Goal: Check status: Check status

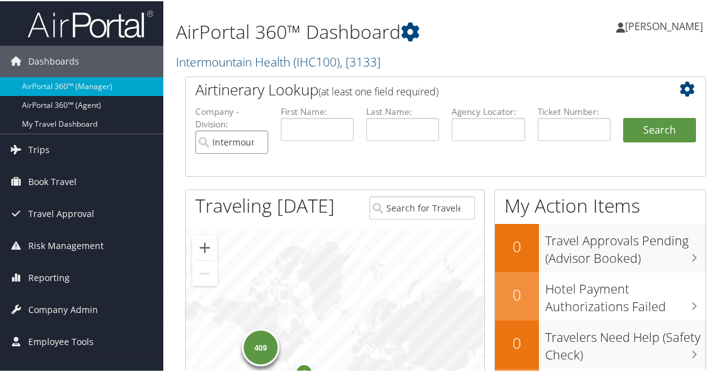
click at [255, 142] on input "Intermountain Health" at bounding box center [231, 140] width 73 height 23
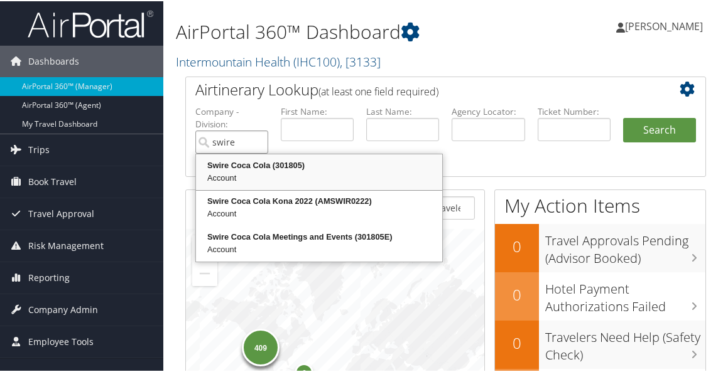
click at [271, 171] on div "Account" at bounding box center [319, 177] width 242 height 13
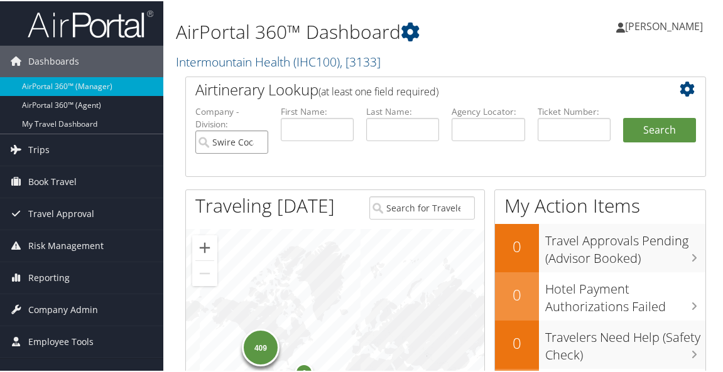
type input "Swire Coca Cola"
click at [384, 136] on input "text" at bounding box center [402, 128] width 73 height 23
type input "[PERSON_NAME]"
click at [631, 136] on button "Search" at bounding box center [659, 129] width 73 height 25
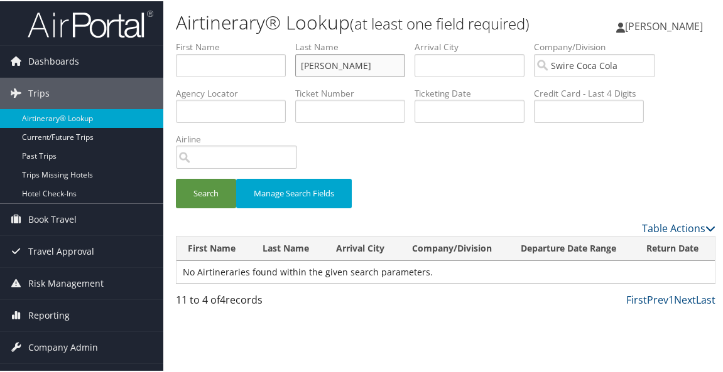
drag, startPoint x: 346, startPoint y: 90, endPoint x: 259, endPoint y: 97, distance: 87.0
click at [259, 40] on ul "First Name Last Name [PERSON_NAME] Departure City Arrival City Company/Division…" at bounding box center [446, 40] width 540 height 0
click at [339, 122] on input "text" at bounding box center [350, 110] width 110 height 23
paste input "016 7231954608"
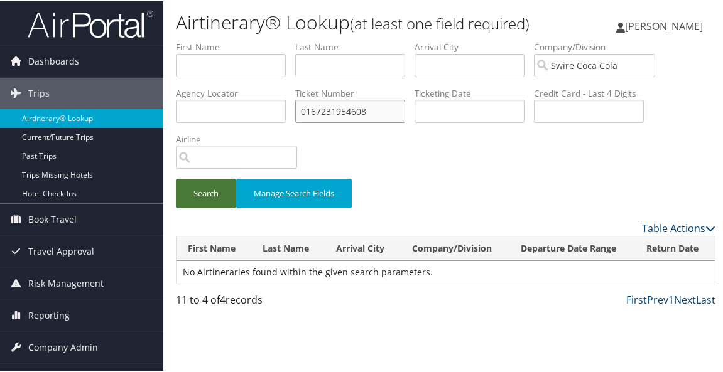
type input "0167231954608"
click at [196, 207] on button "Search" at bounding box center [206, 193] width 60 height 30
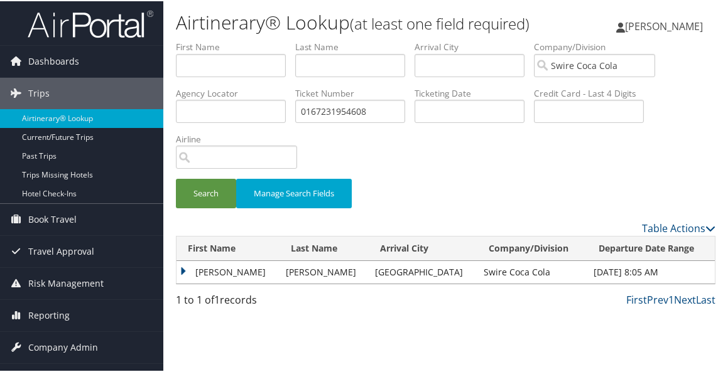
click at [187, 283] on td "NICHOLAS MICHAEL" at bounding box center [228, 271] width 103 height 23
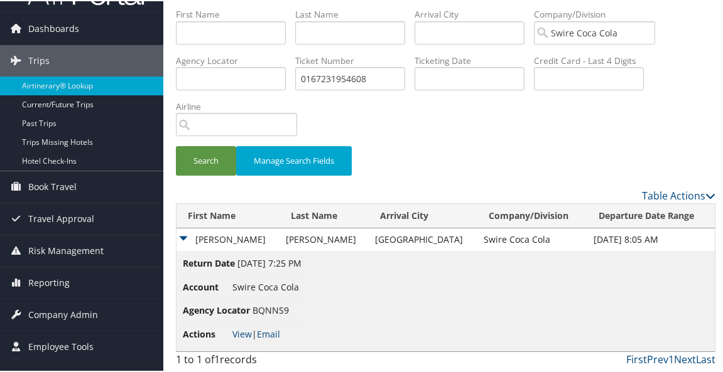
scroll to position [59, 0]
click at [239, 332] on link "View" at bounding box center [241, 333] width 19 height 12
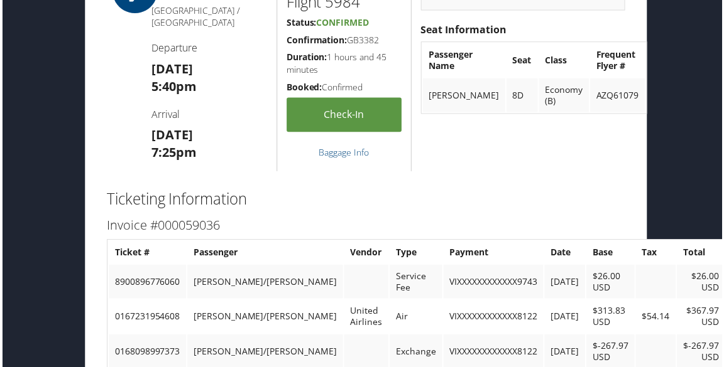
scroll to position [1497, 82]
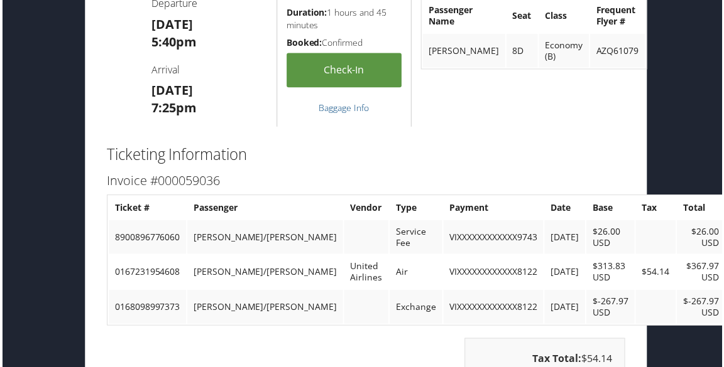
click at [408, 311] on td "Exchange" at bounding box center [415, 309] width 53 height 34
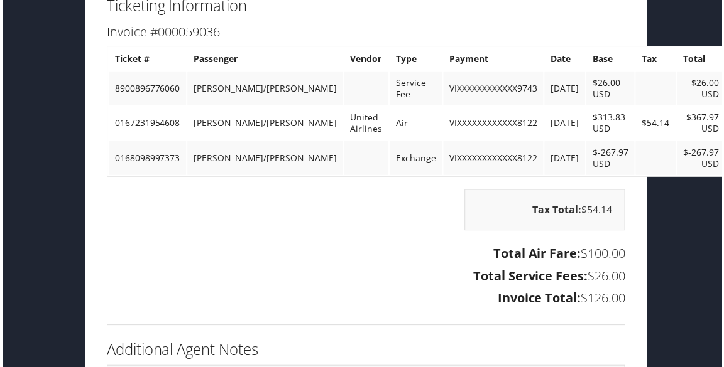
scroll to position [1673, 82]
